Goal: Information Seeking & Learning: Learn about a topic

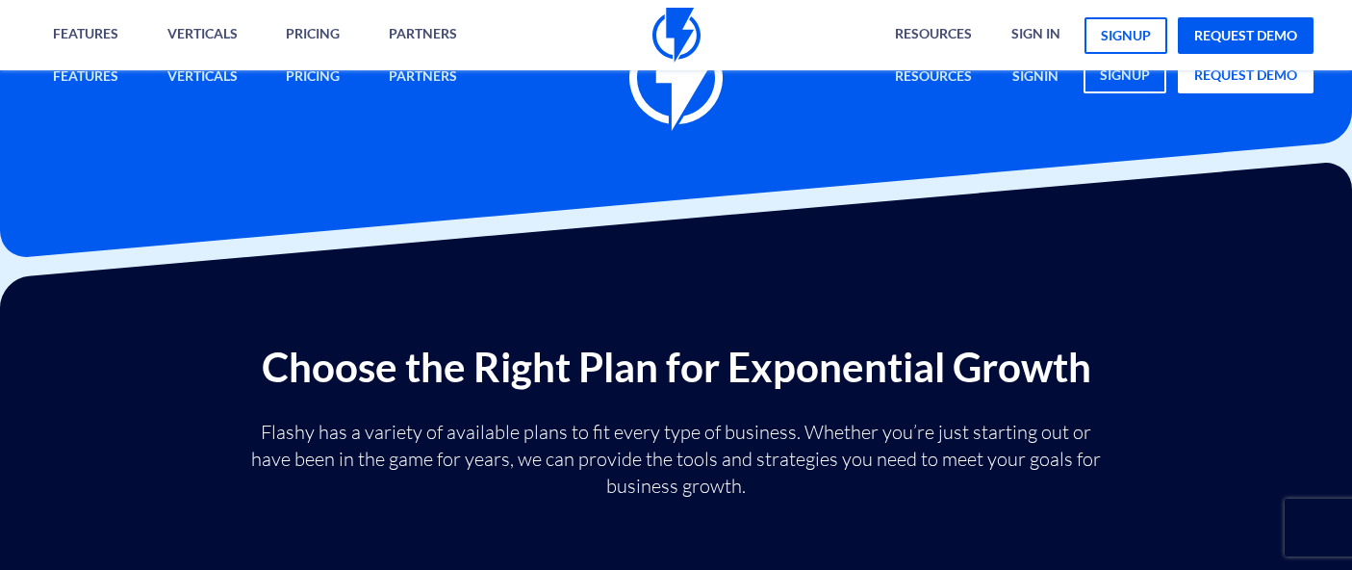
type input "20"
type input "500"
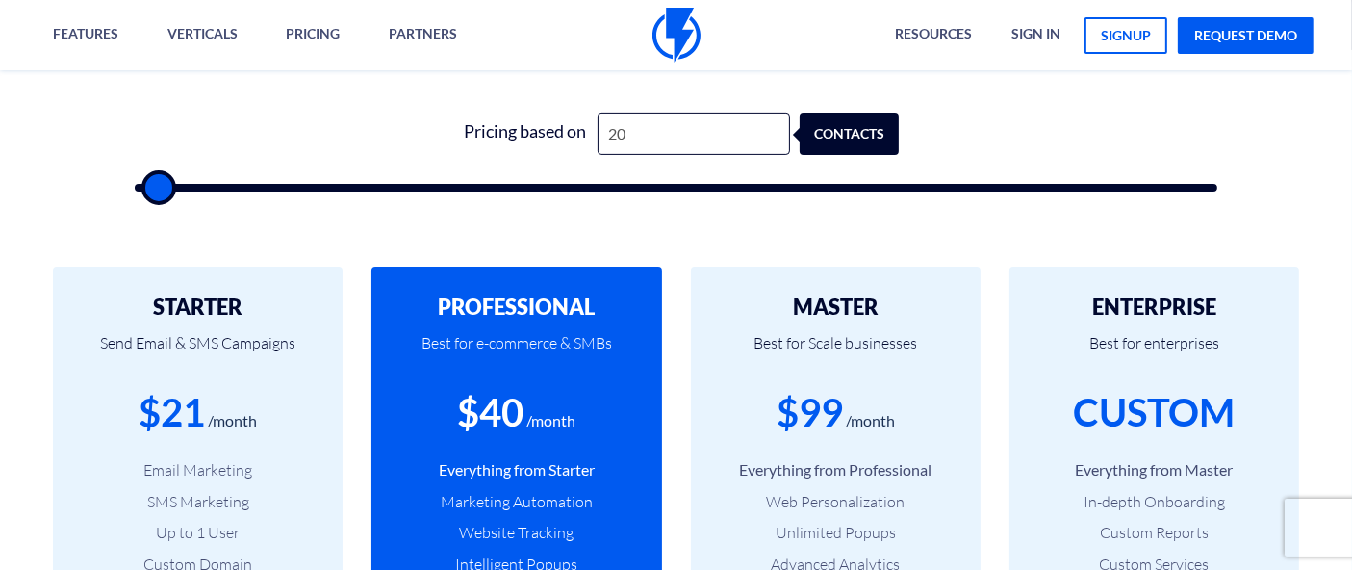
scroll to position [641, 0]
type input "2"
type input "10"
type input "500"
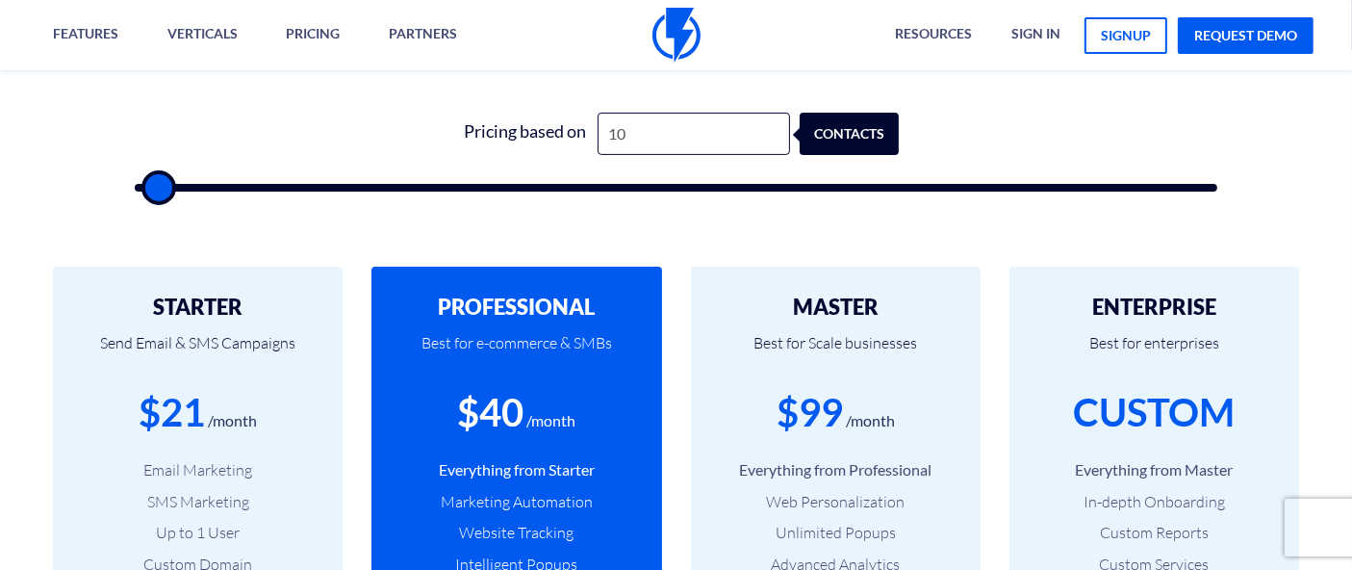
type input "100"
type input "500"
type input "1,000"
type input "1000"
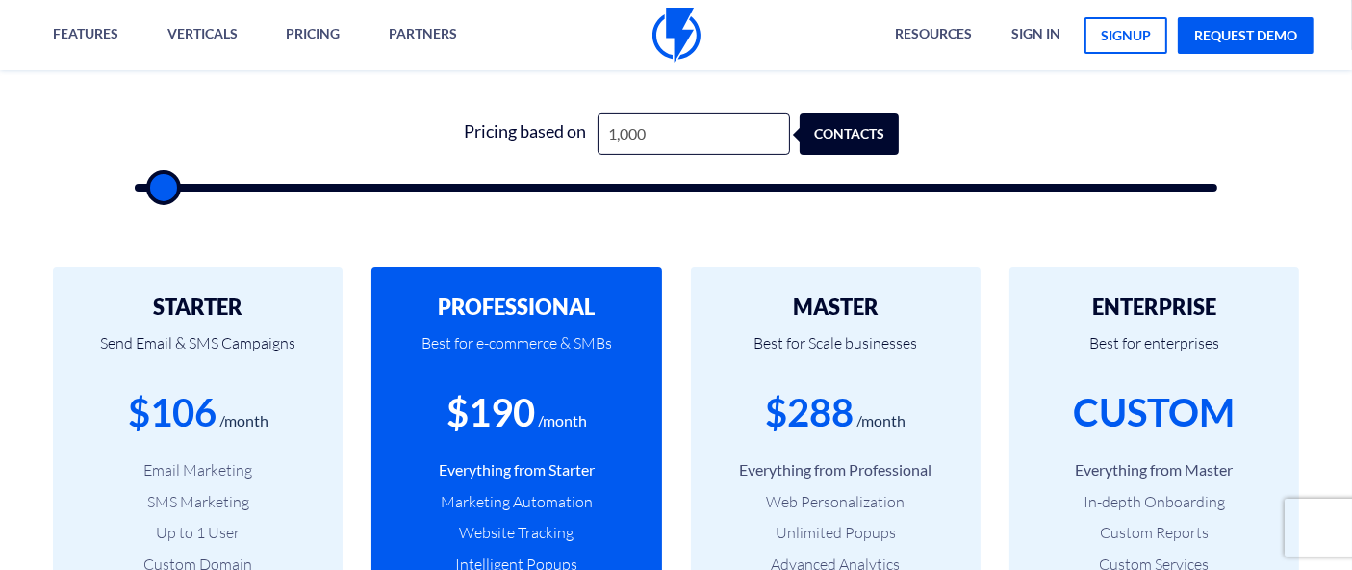
type input "10,000"
type input "10000"
click at [684, 133] on input "10,000" at bounding box center [694, 134] width 192 height 43
type input "4"
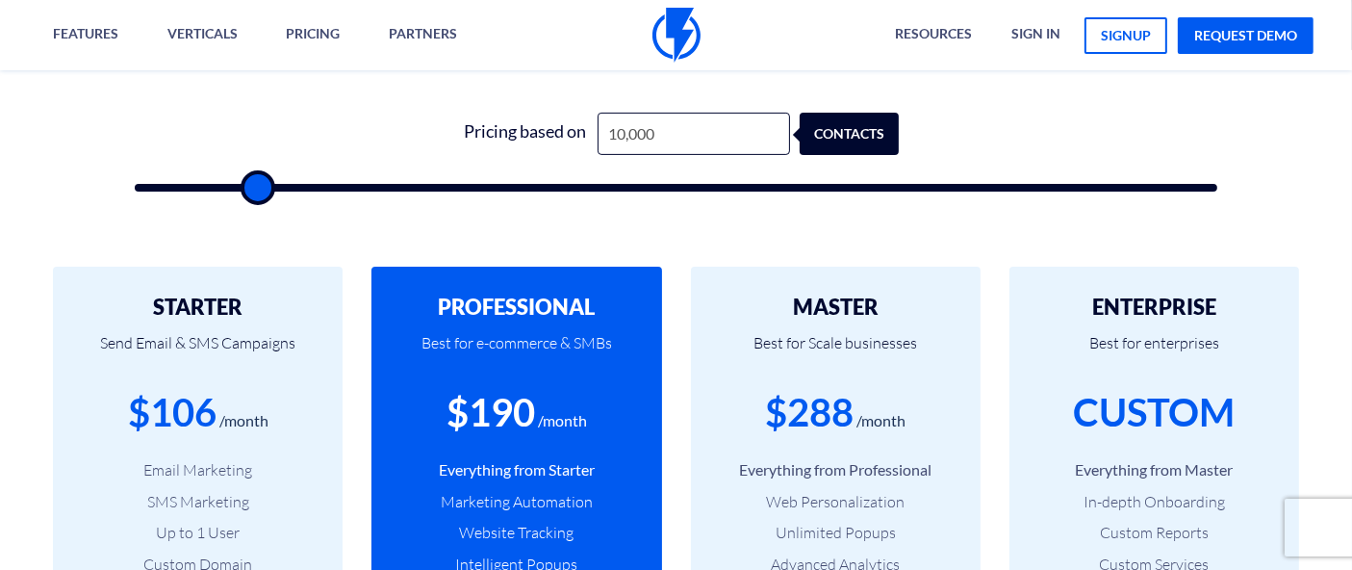
type input "500"
type input "40"
type input "500"
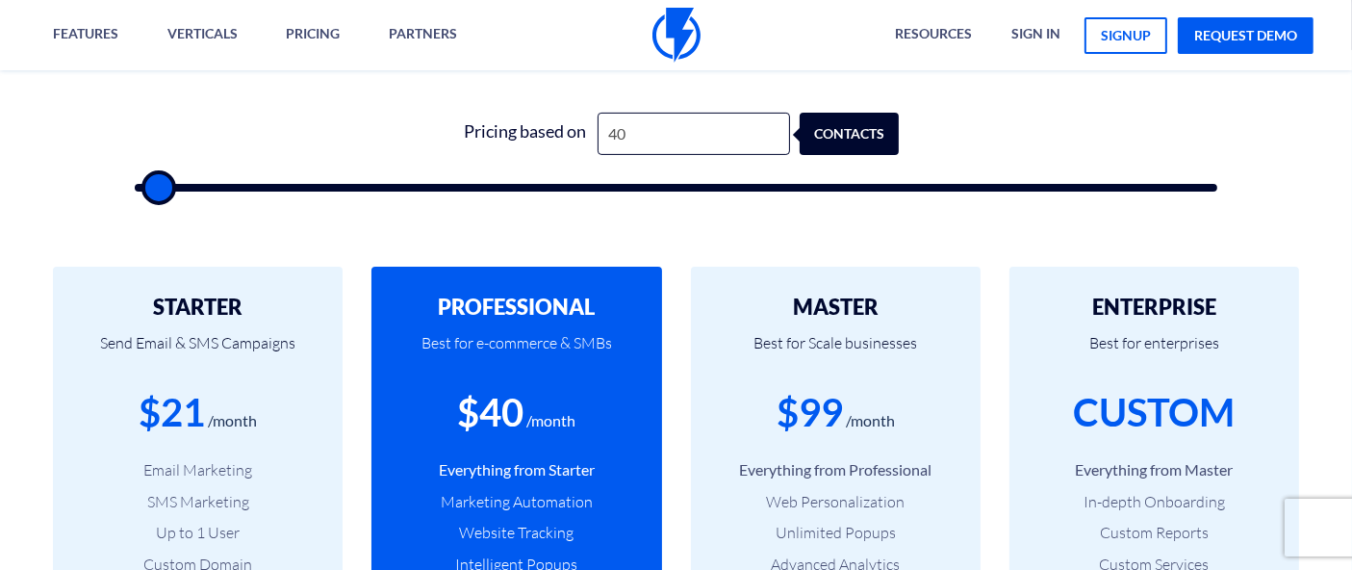
type input "400"
type input "500"
type input "4,000"
type input "4000"
type input "400"
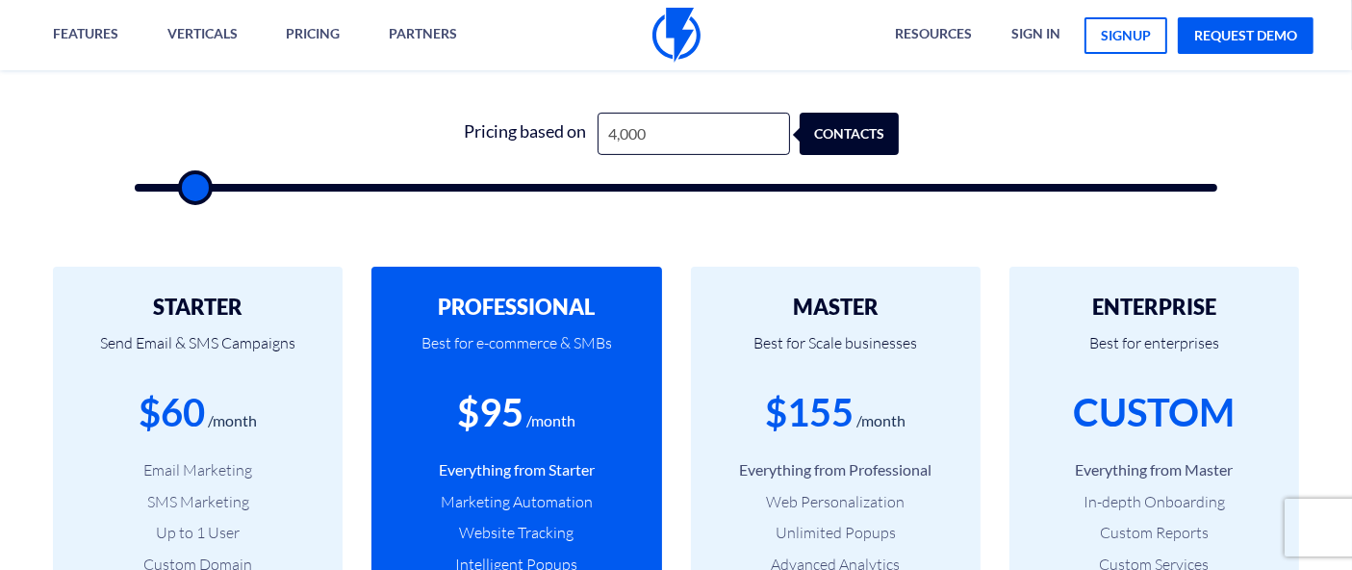
type input "500"
type input "40"
type input "500"
type input "4"
type input "500"
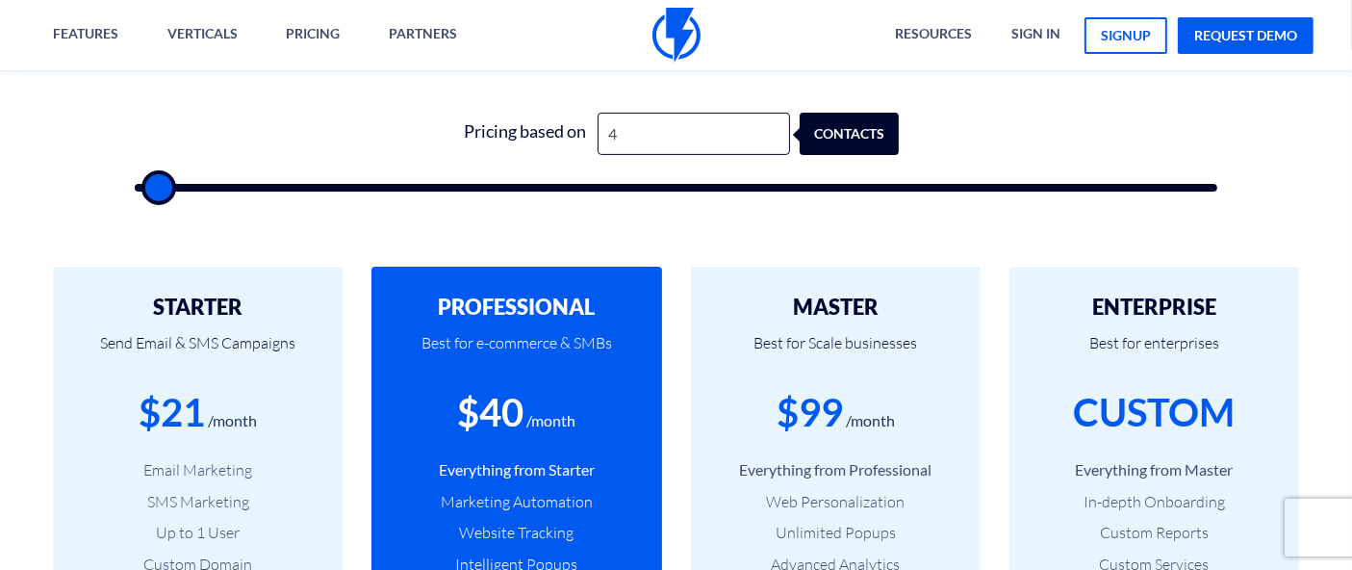
type input "45"
type input "500"
type input "450"
type input "500"
type input "4,500"
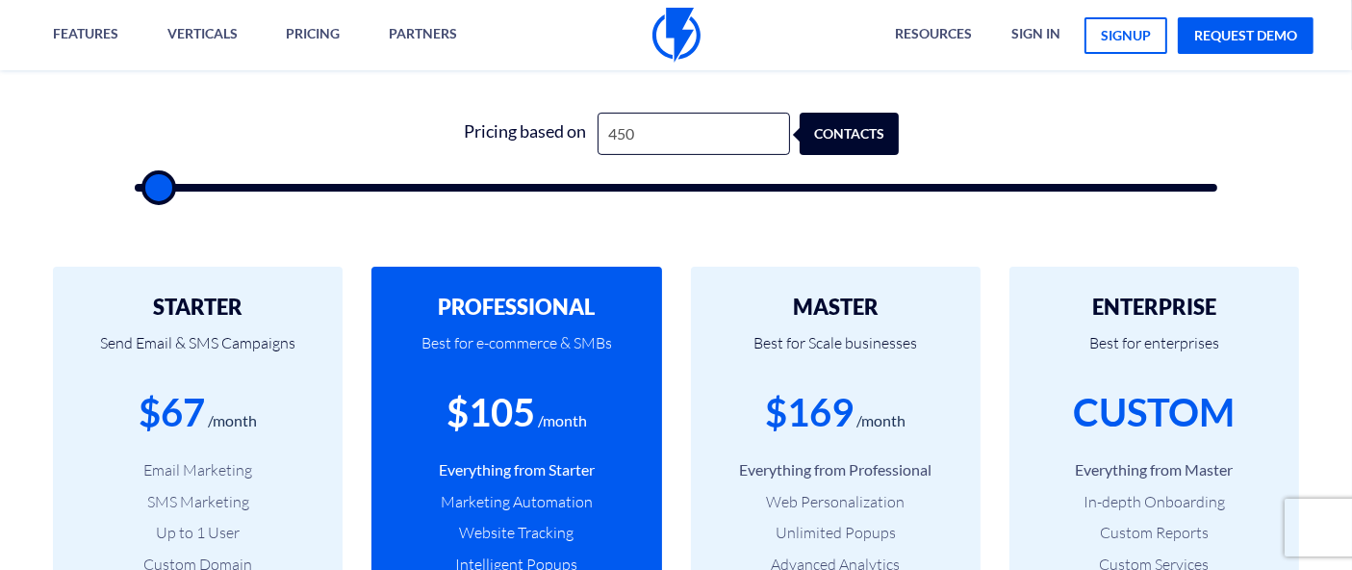
type input "4500"
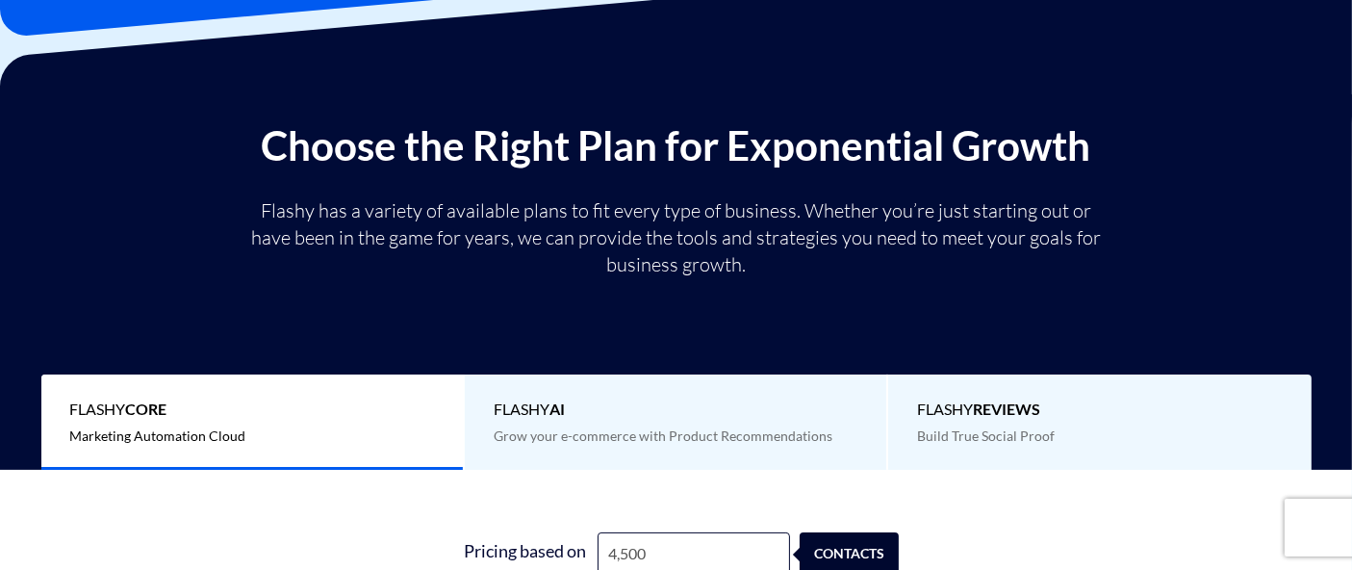
scroll to position [214, 0]
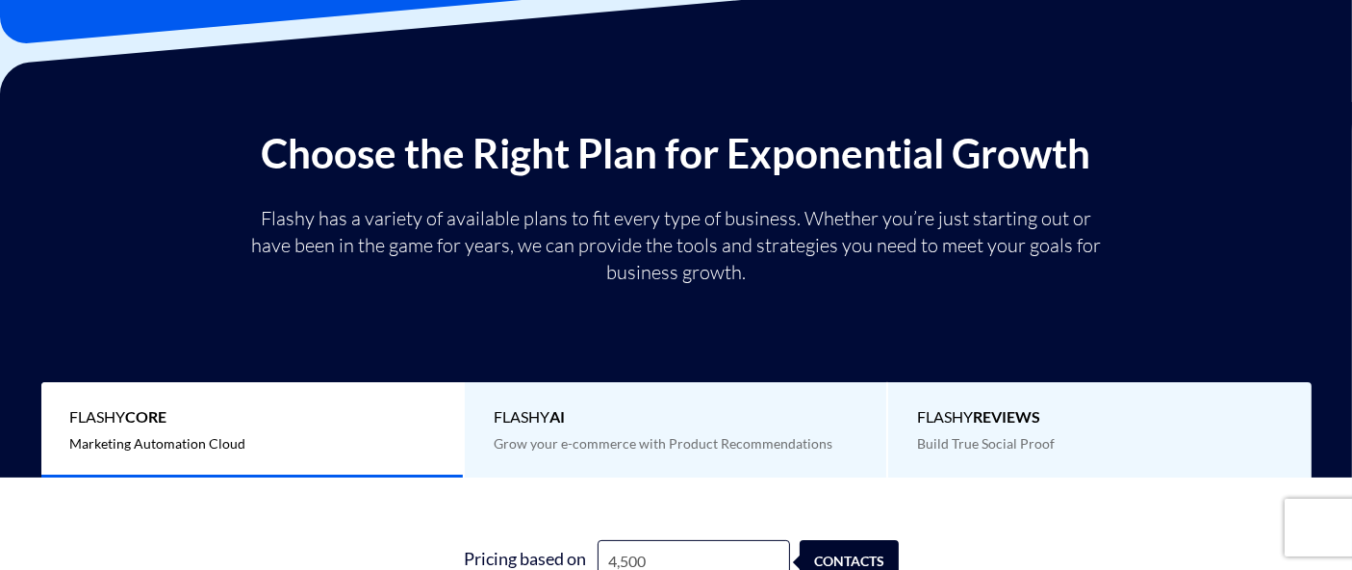
type input "4,500"
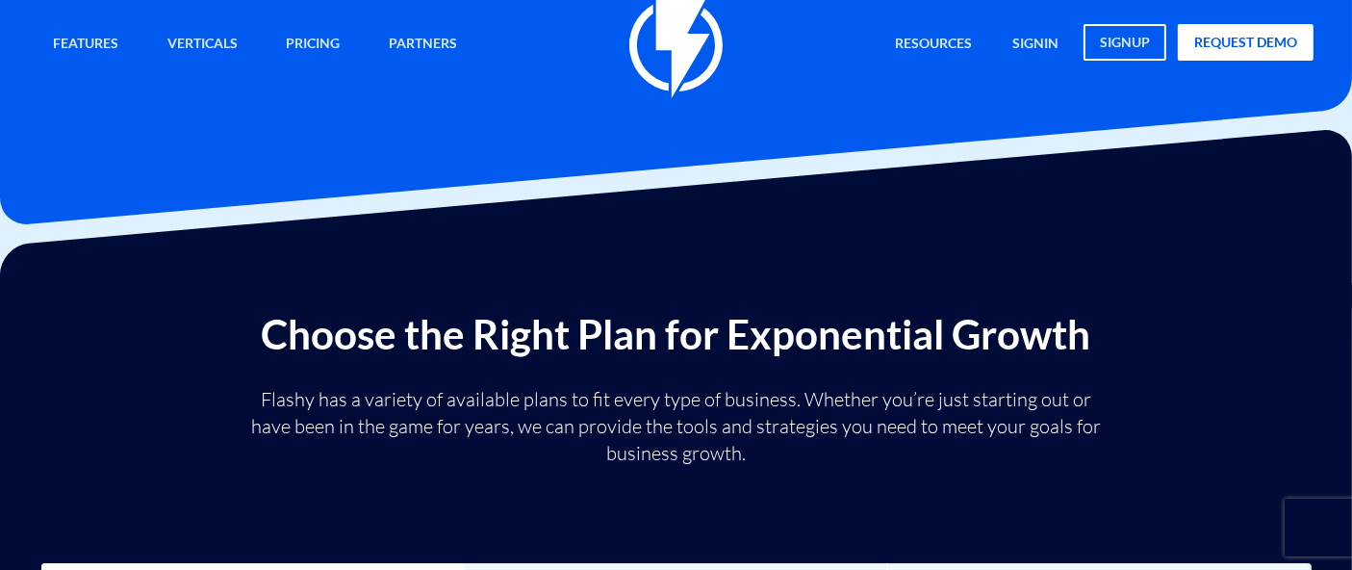
scroll to position [0, 0]
